Goal: Obtain resource: Obtain resource

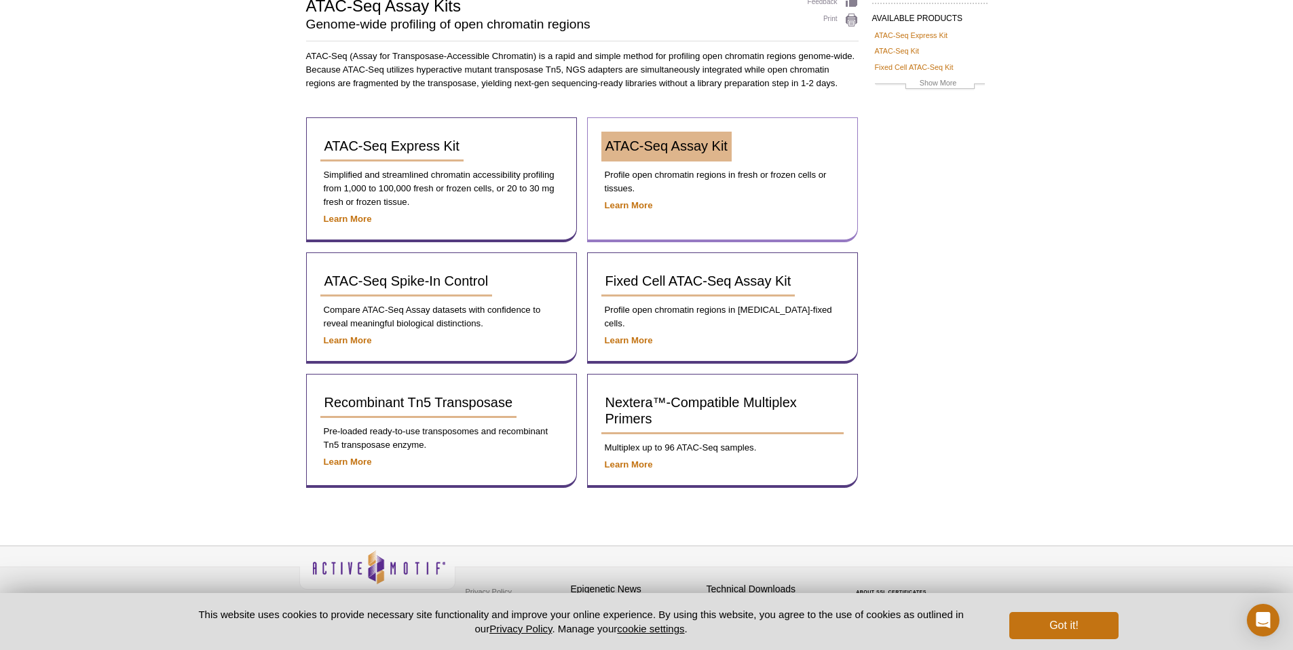
scroll to position [122, 0]
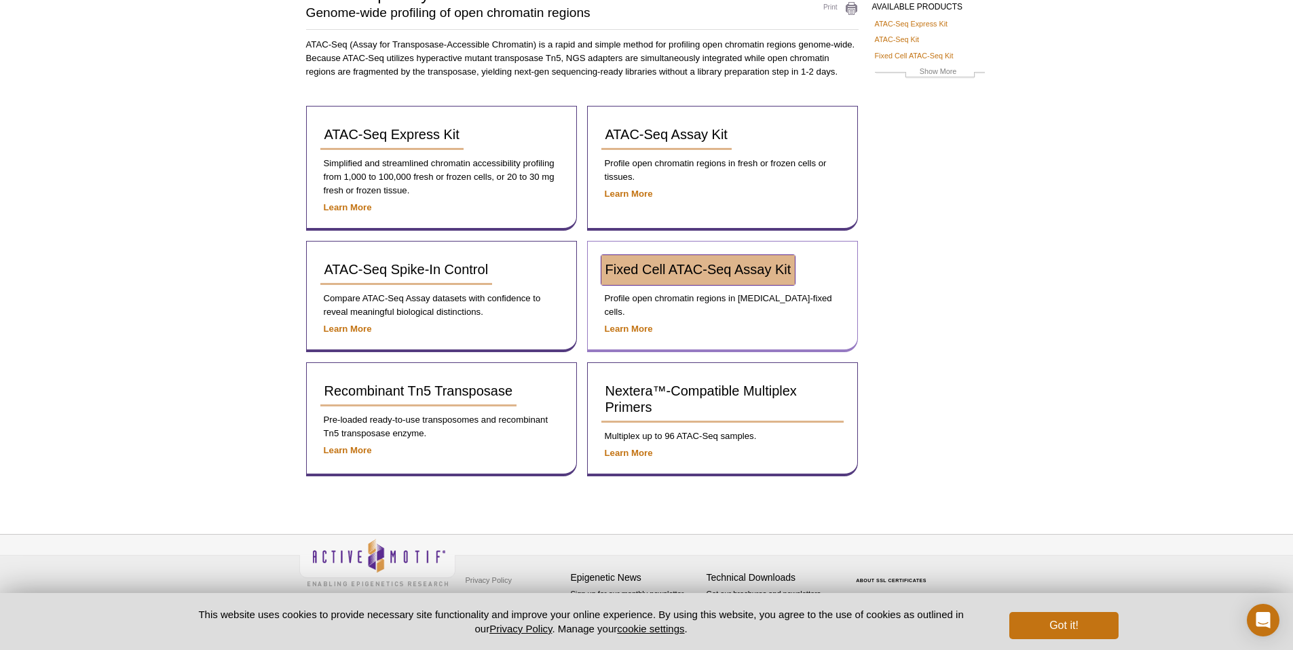
click at [695, 276] on span "Fixed Cell ATAC-Seq Assay Kit" at bounding box center [699, 269] width 186 height 15
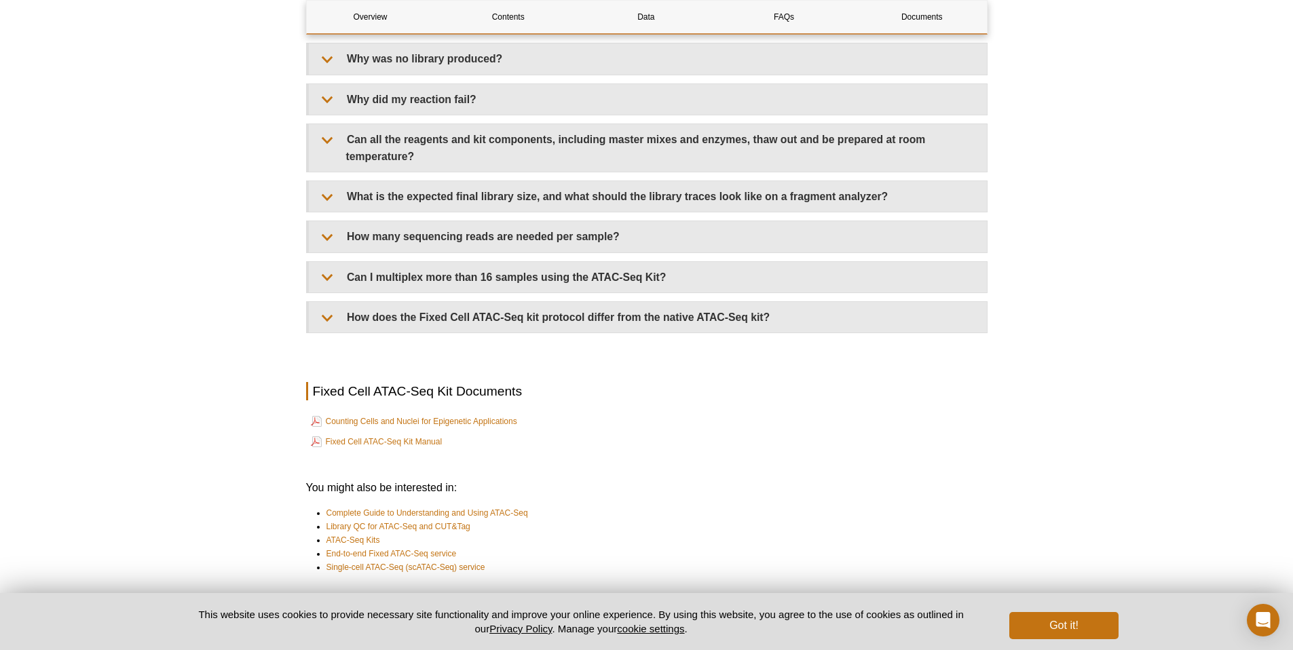
scroll to position [3792, 0]
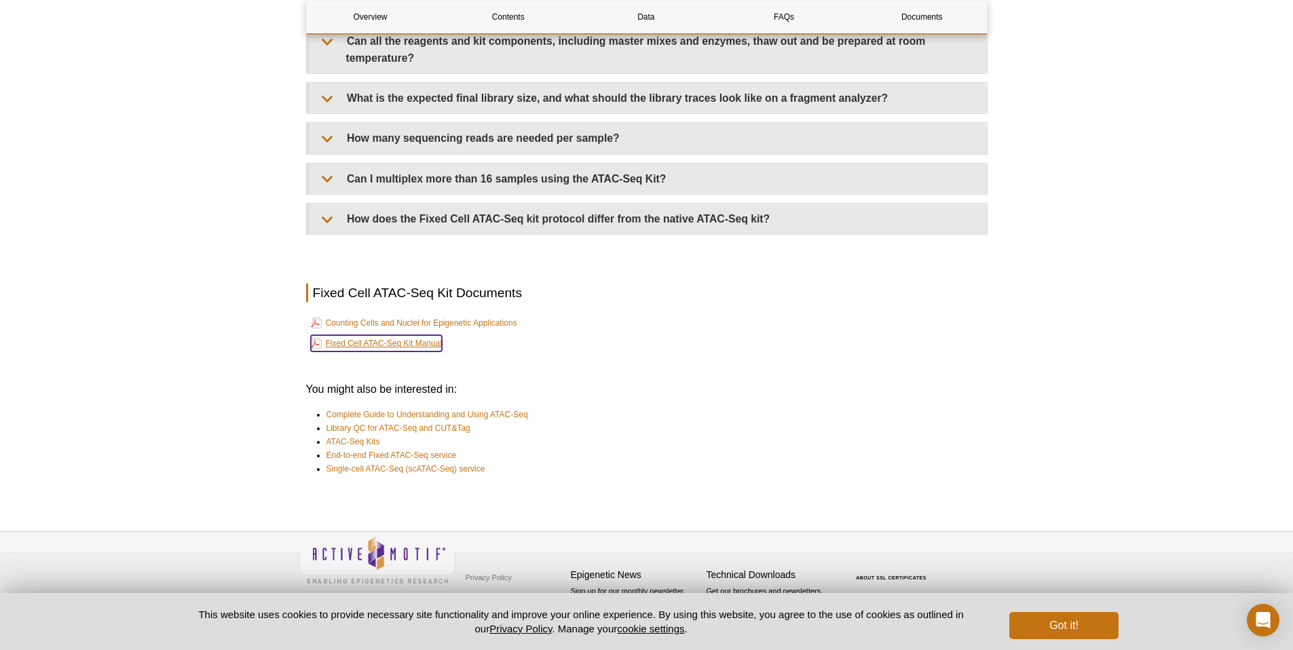
click at [417, 342] on link "Fixed Cell ATAC-Seq Kit Manual" at bounding box center [377, 343] width 132 height 16
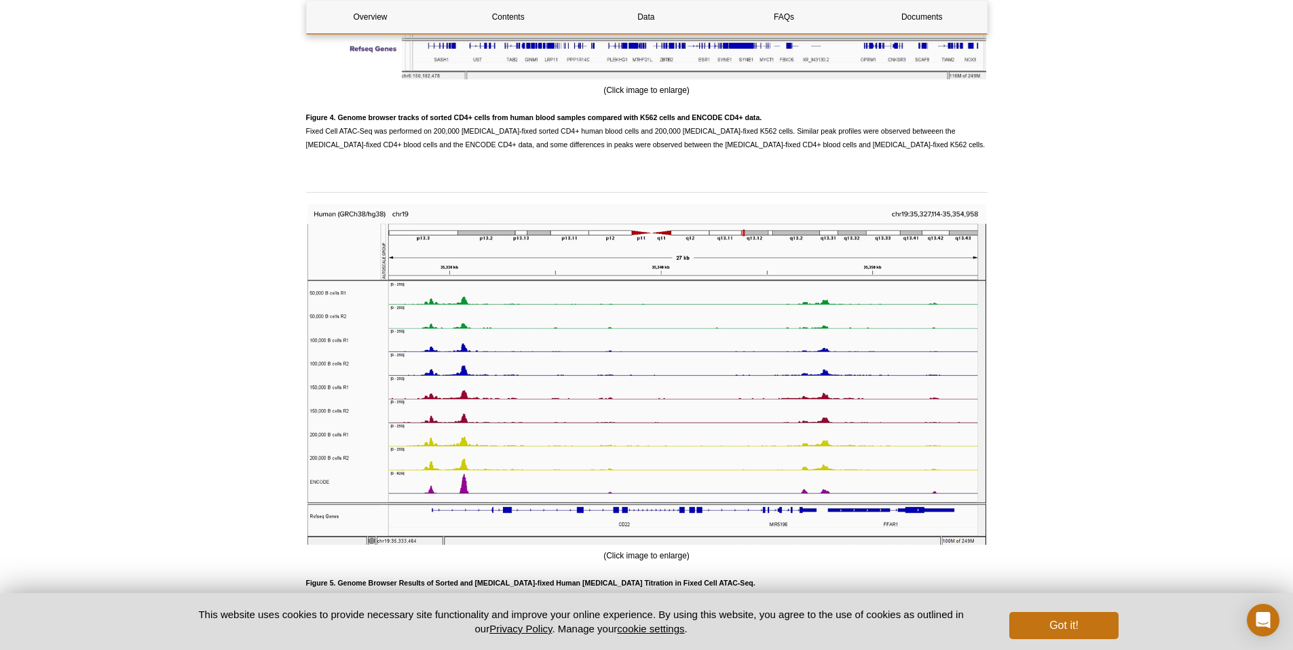
scroll to position [2850, 0]
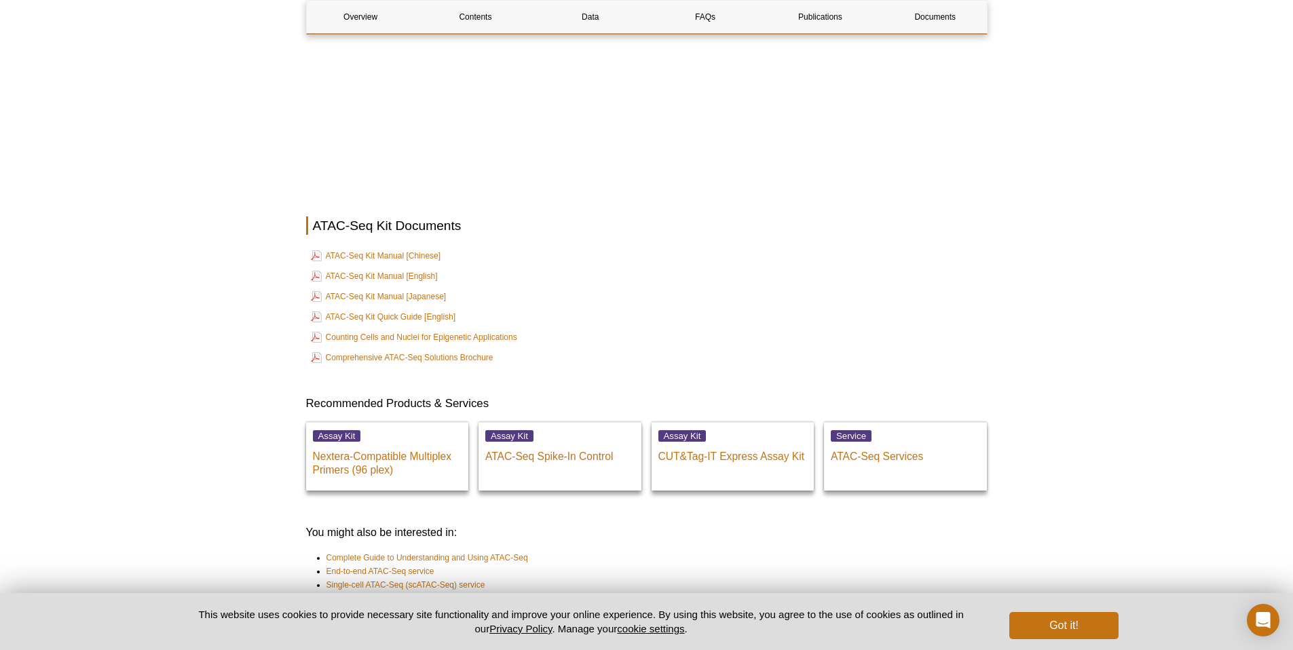
scroll to position [3521, 0]
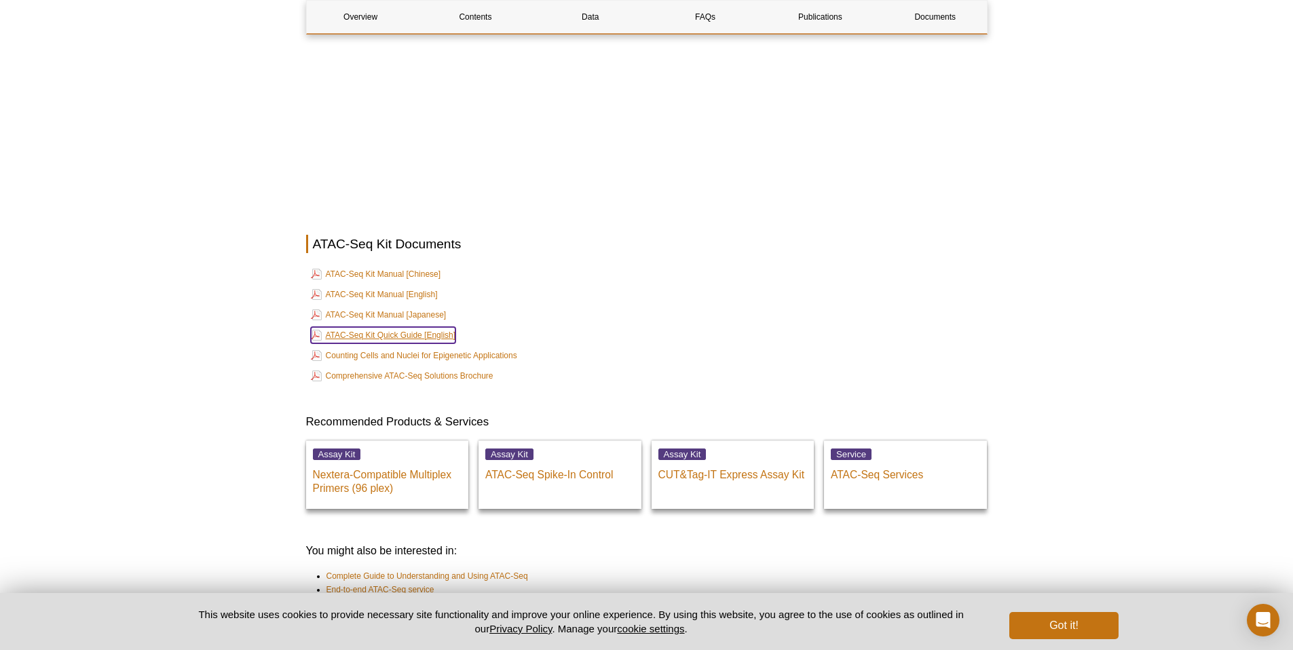
click at [403, 338] on link "ATAC-Seq Kit Quick Guide [English]" at bounding box center [383, 335] width 145 height 16
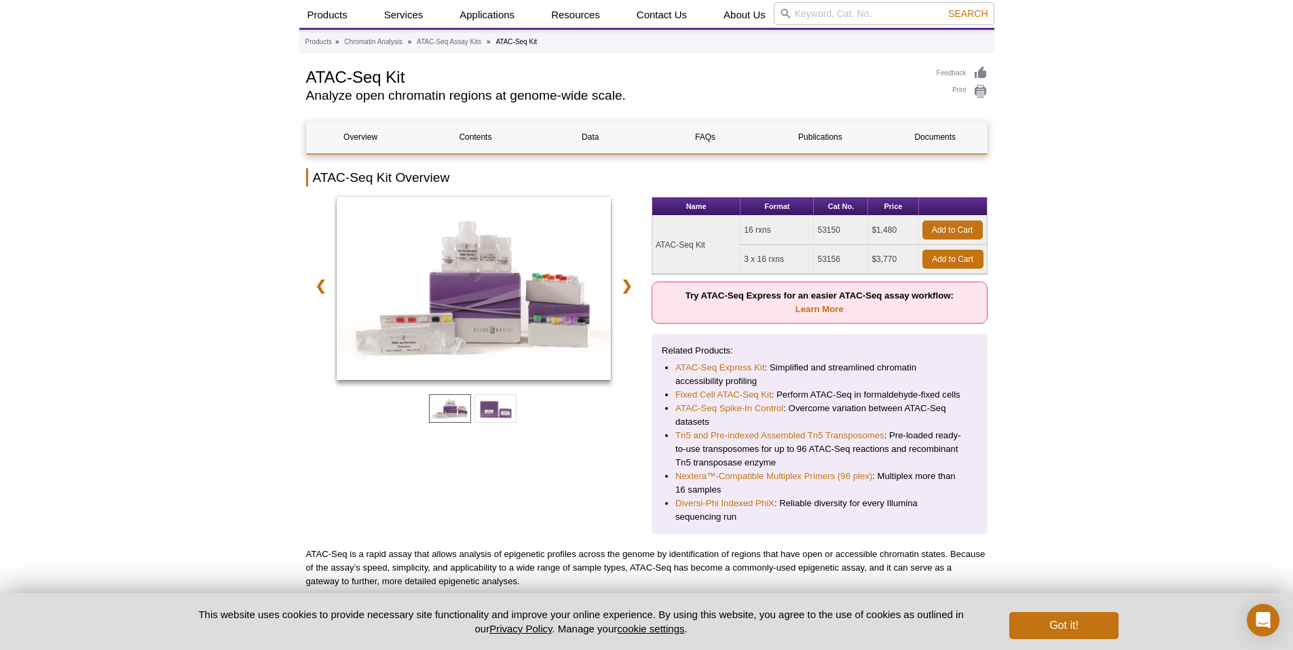
scroll to position [0, 0]
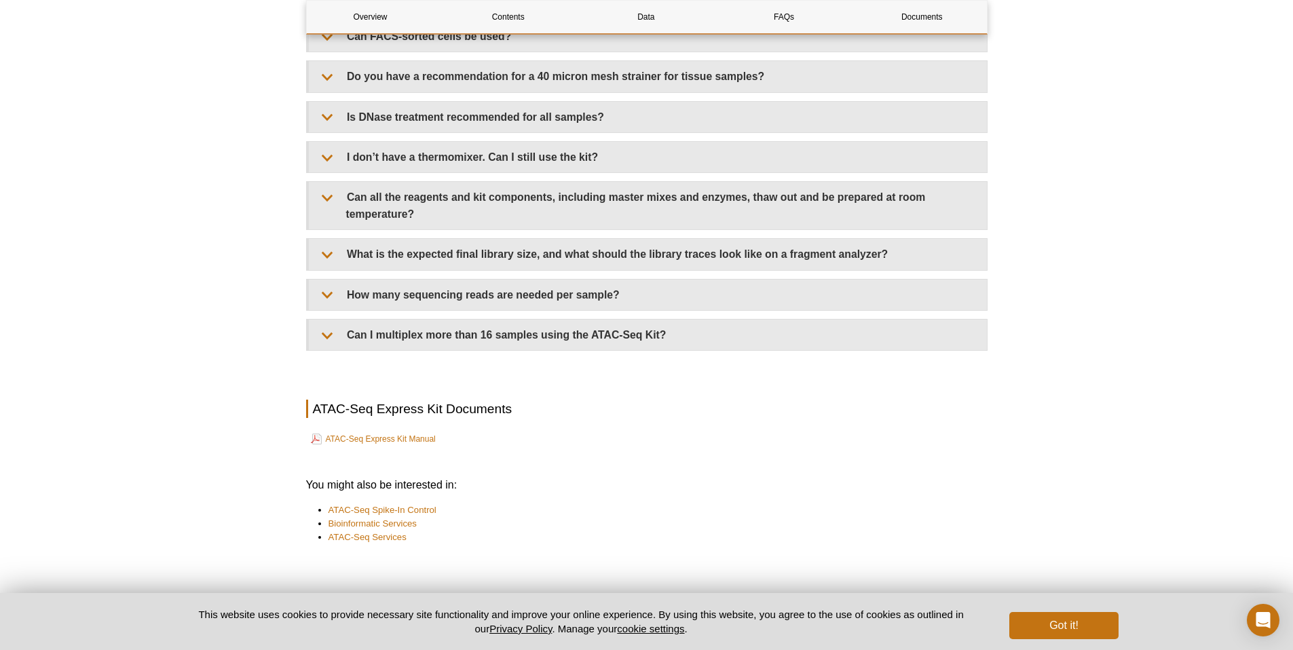
scroll to position [3185, 0]
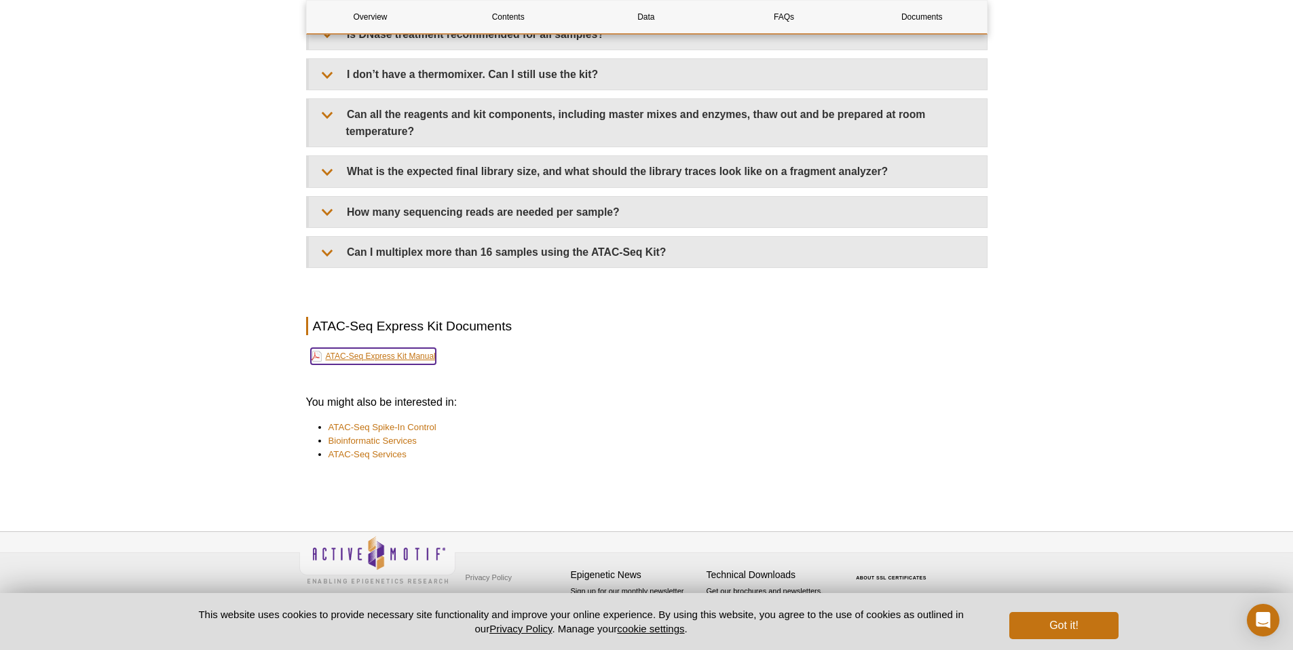
click at [424, 356] on link "ATAC-Seq Express Kit Manual" at bounding box center [373, 356] width 125 height 16
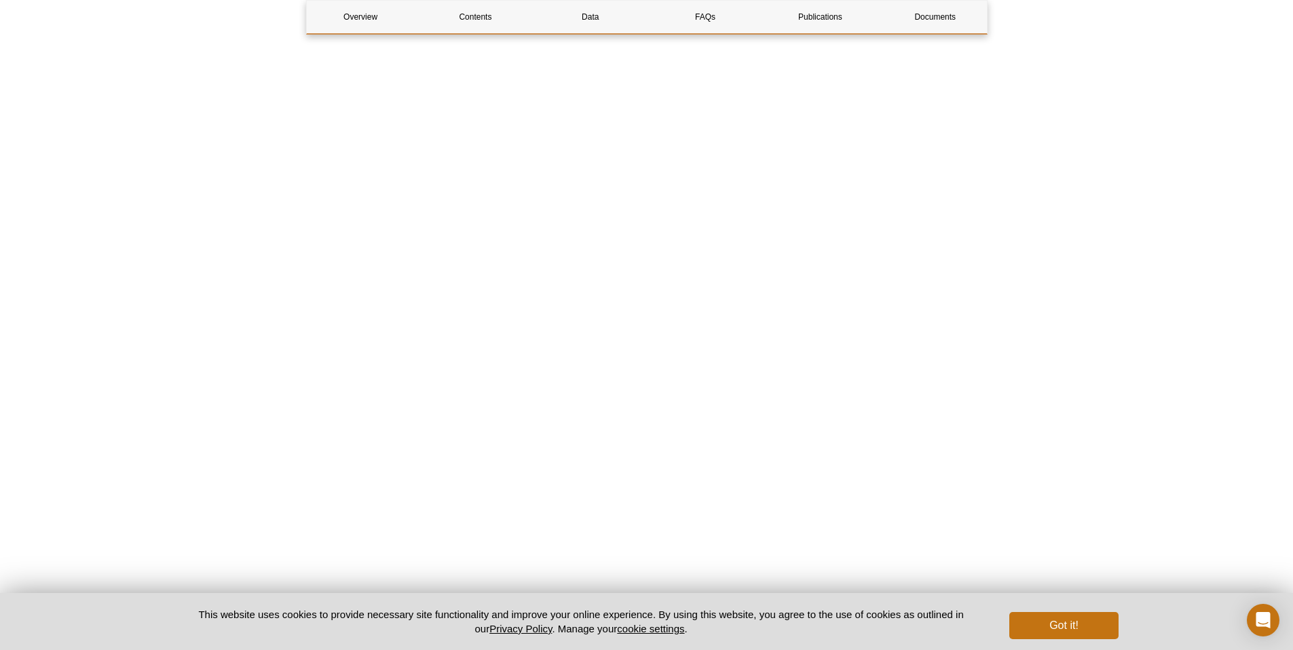
scroll to position [3036, 0]
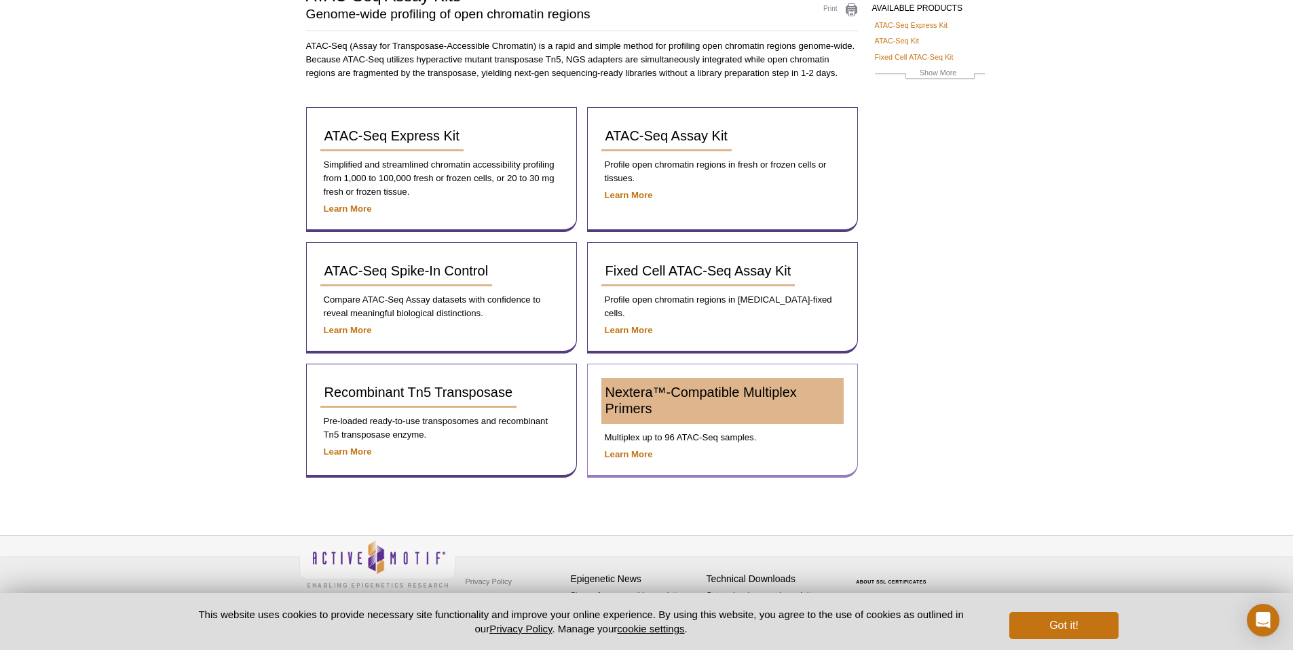
scroll to position [122, 0]
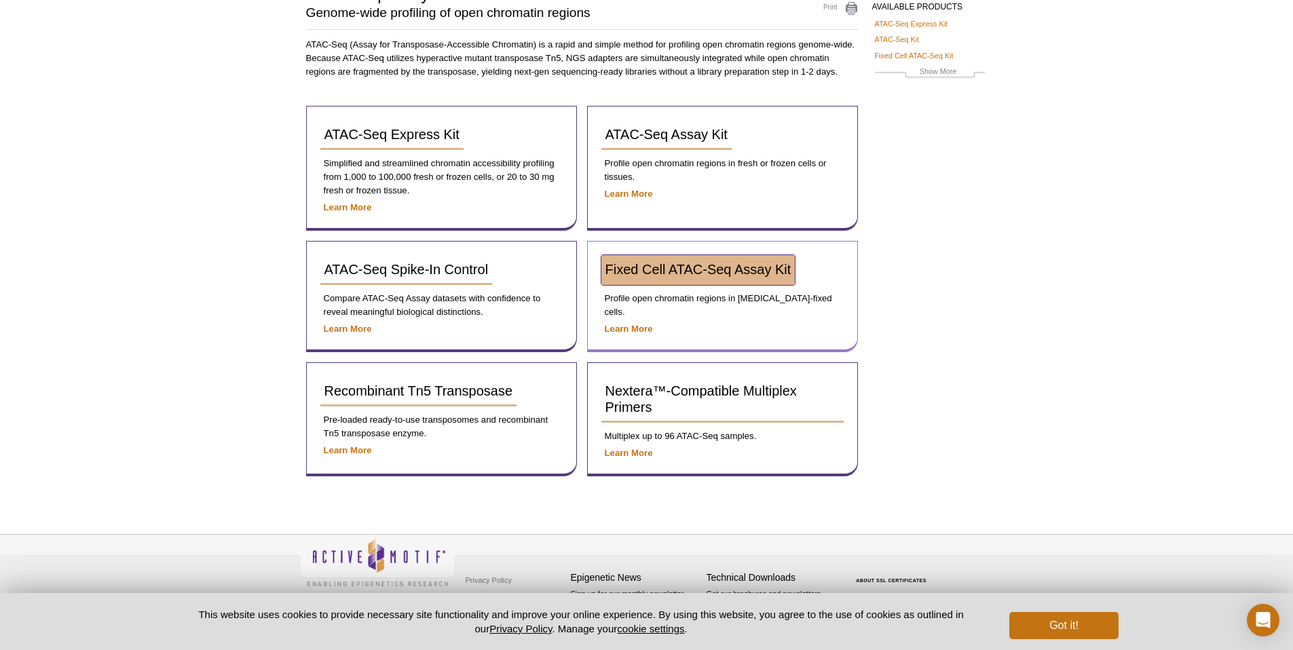
click at [724, 270] on span "Fixed Cell ATAC-Seq Assay Kit" at bounding box center [699, 269] width 186 height 15
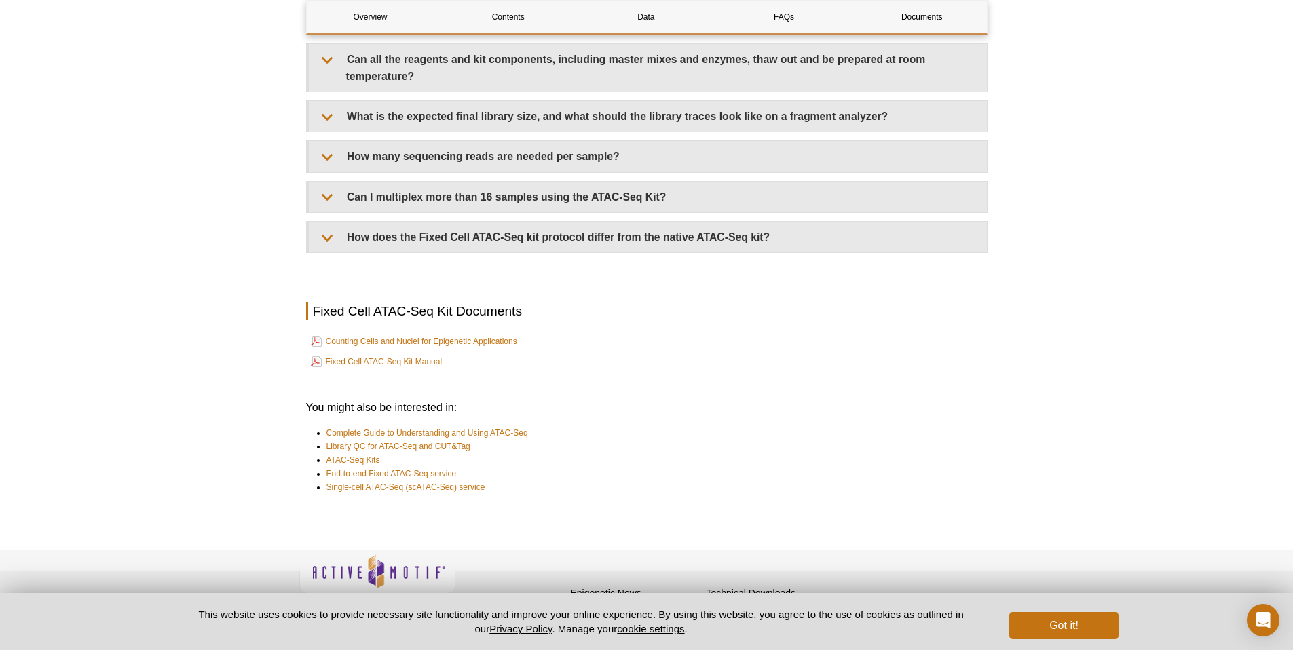
scroll to position [3792, 0]
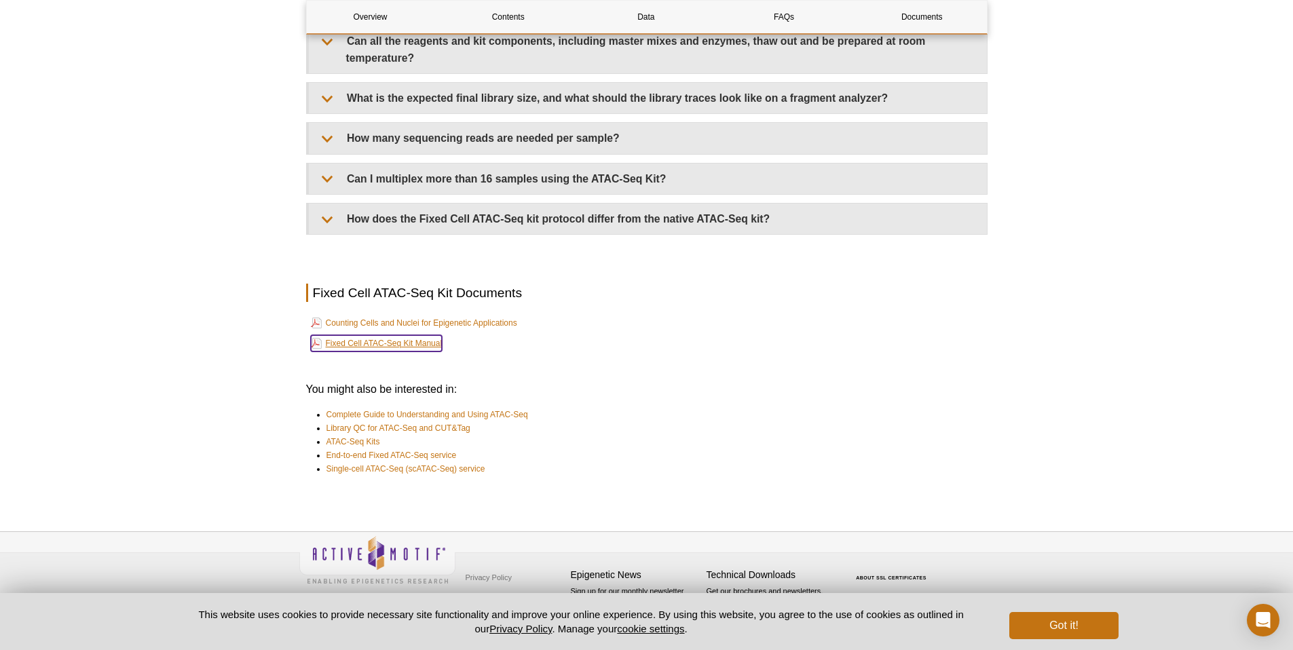
click at [404, 346] on link "Fixed Cell ATAC-Seq Kit Manual" at bounding box center [377, 343] width 132 height 16
click at [378, 344] on link "Fixed Cell ATAC-Seq Kit Manual" at bounding box center [377, 343] width 132 height 16
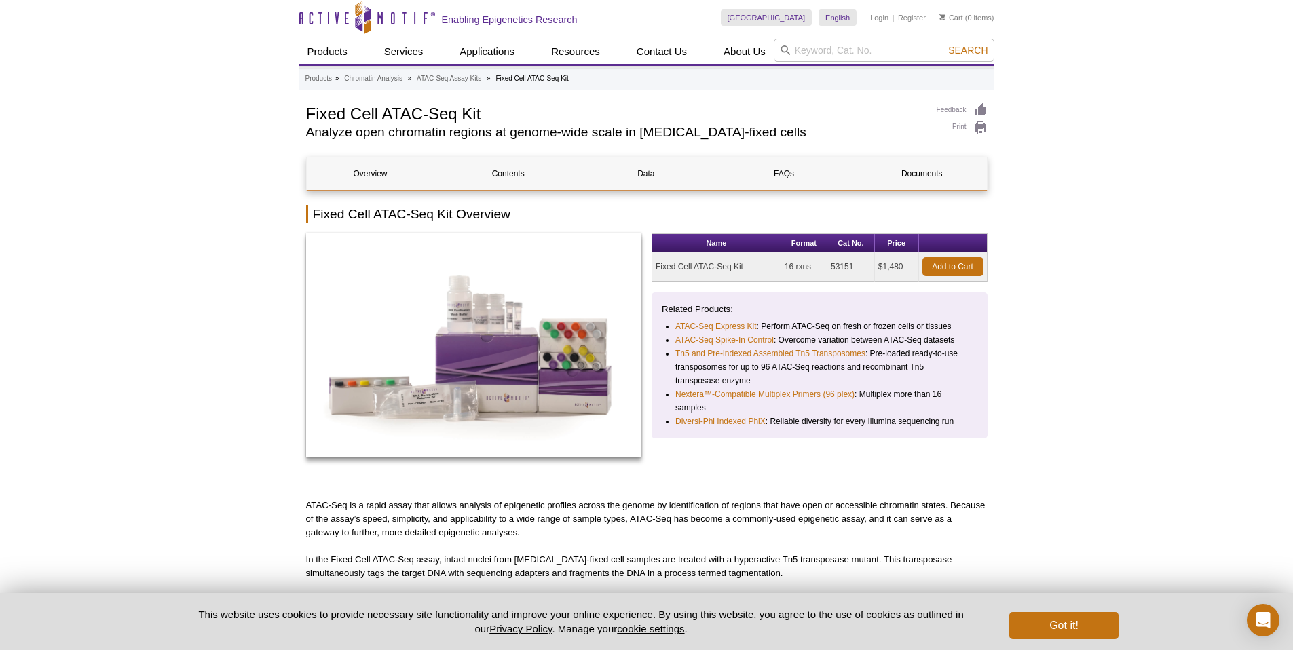
scroll to position [0, 0]
